Goal: Use online tool/utility: Utilize a website feature to perform a specific function

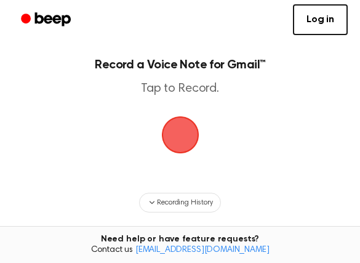
click at [183, 145] on span "button" at bounding box center [180, 135] width 42 height 42
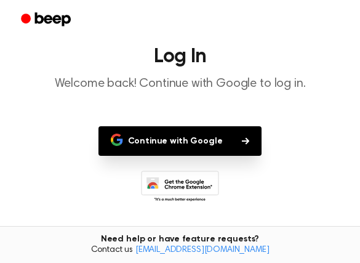
scroll to position [26, 0]
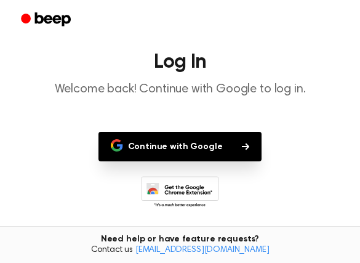
click at [183, 144] on button "Continue with Google" at bounding box center [180, 147] width 164 height 30
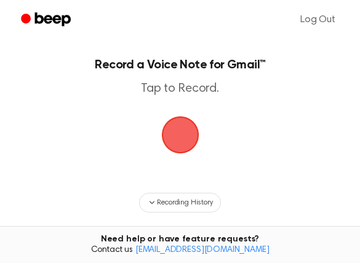
click at [176, 146] on span "button" at bounding box center [180, 135] width 40 height 40
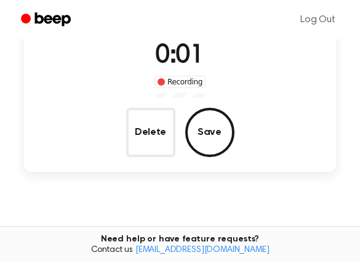
scroll to position [123, 0]
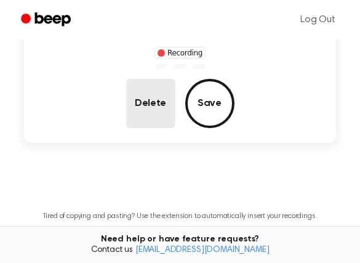
click at [160, 114] on button "Delete" at bounding box center [150, 103] width 49 height 49
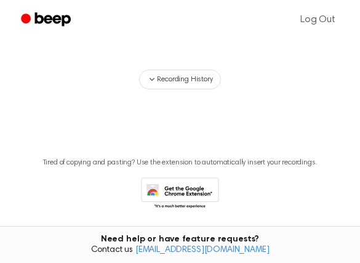
scroll to position [69, 0]
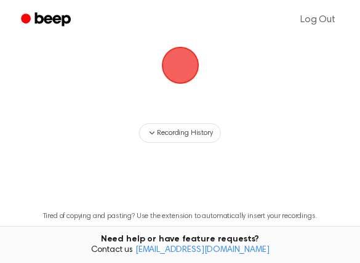
click at [173, 64] on span "button" at bounding box center [180, 66] width 38 height 38
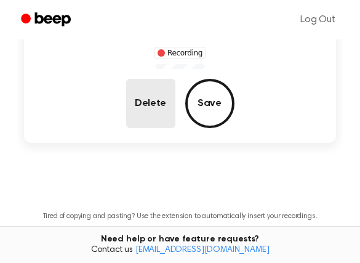
click at [134, 102] on button "Delete" at bounding box center [150, 103] width 49 height 49
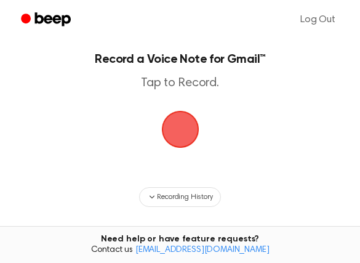
scroll to position [0, 0]
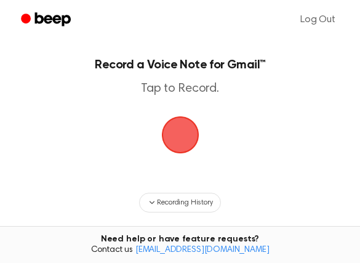
click at [195, 138] on span "button" at bounding box center [180, 135] width 40 height 40
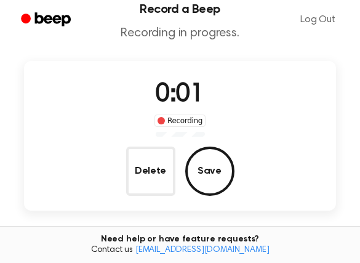
scroll to position [61, 0]
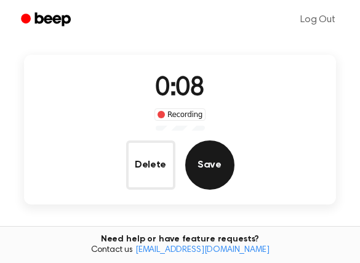
click at [221, 159] on button "Save" at bounding box center [209, 164] width 49 height 49
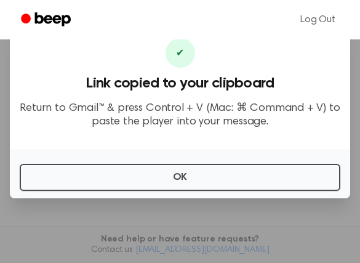
scroll to position [184, 0]
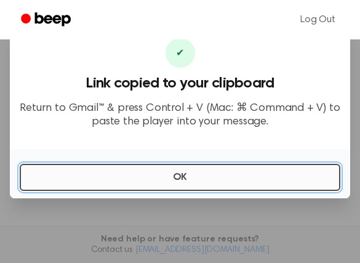
click at [200, 181] on button "OK" at bounding box center [180, 177] width 320 height 27
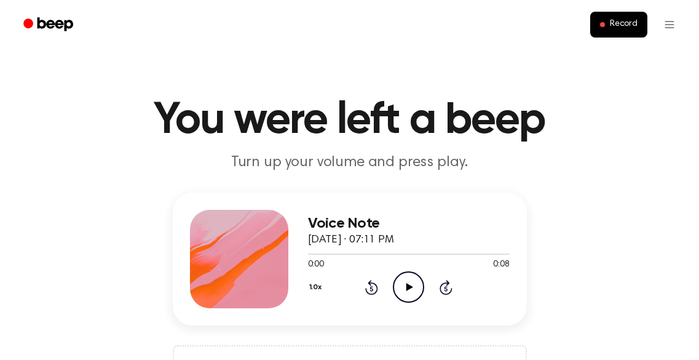
click at [421, 284] on icon "Play Audio" at bounding box center [408, 286] width 31 height 31
drag, startPoint x: 421, startPoint y: 284, endPoint x: 410, endPoint y: 291, distance: 12.5
click at [410, 291] on icon "Pause Audio" at bounding box center [408, 286] width 31 height 31
